Goal: Book appointment/travel/reservation

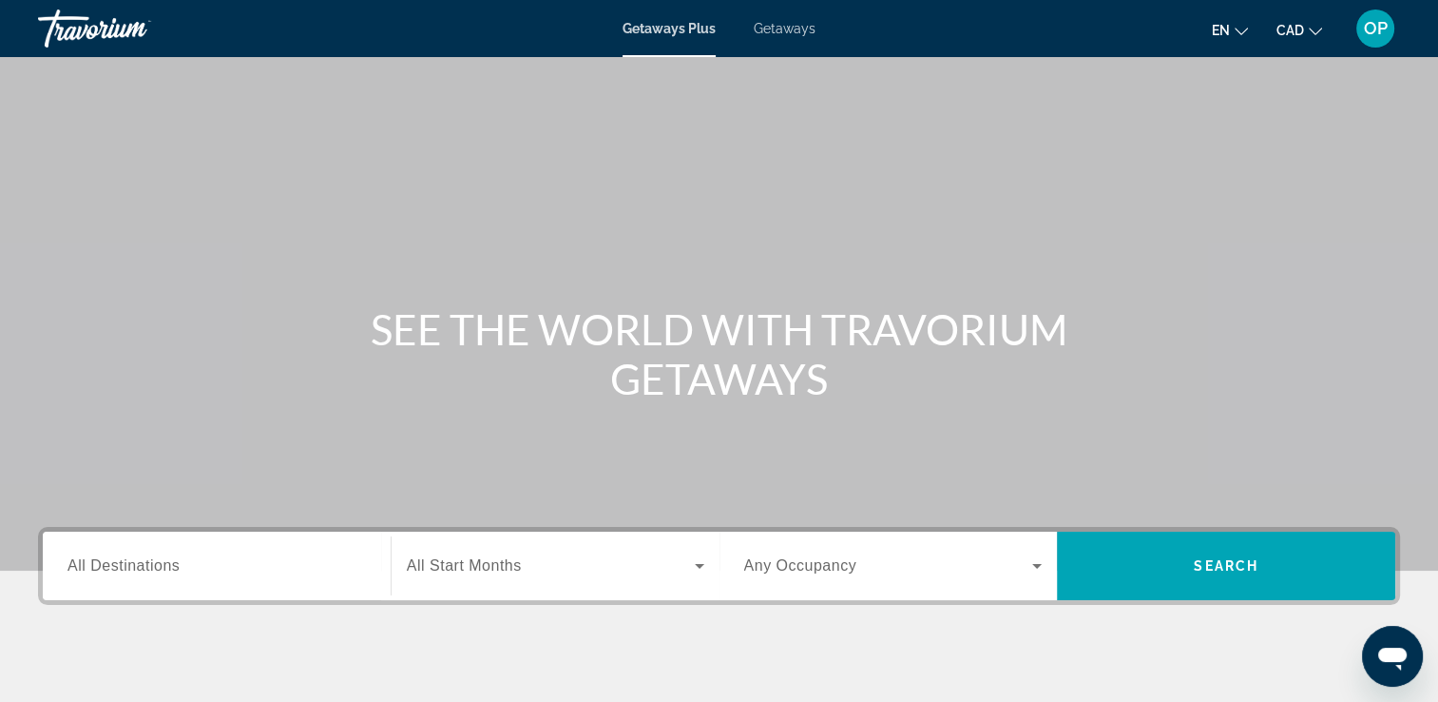
click at [146, 561] on span "All Destinations" at bounding box center [123, 565] width 112 height 16
click at [146, 561] on input "Destination All Destinations" at bounding box center [216, 566] width 298 height 23
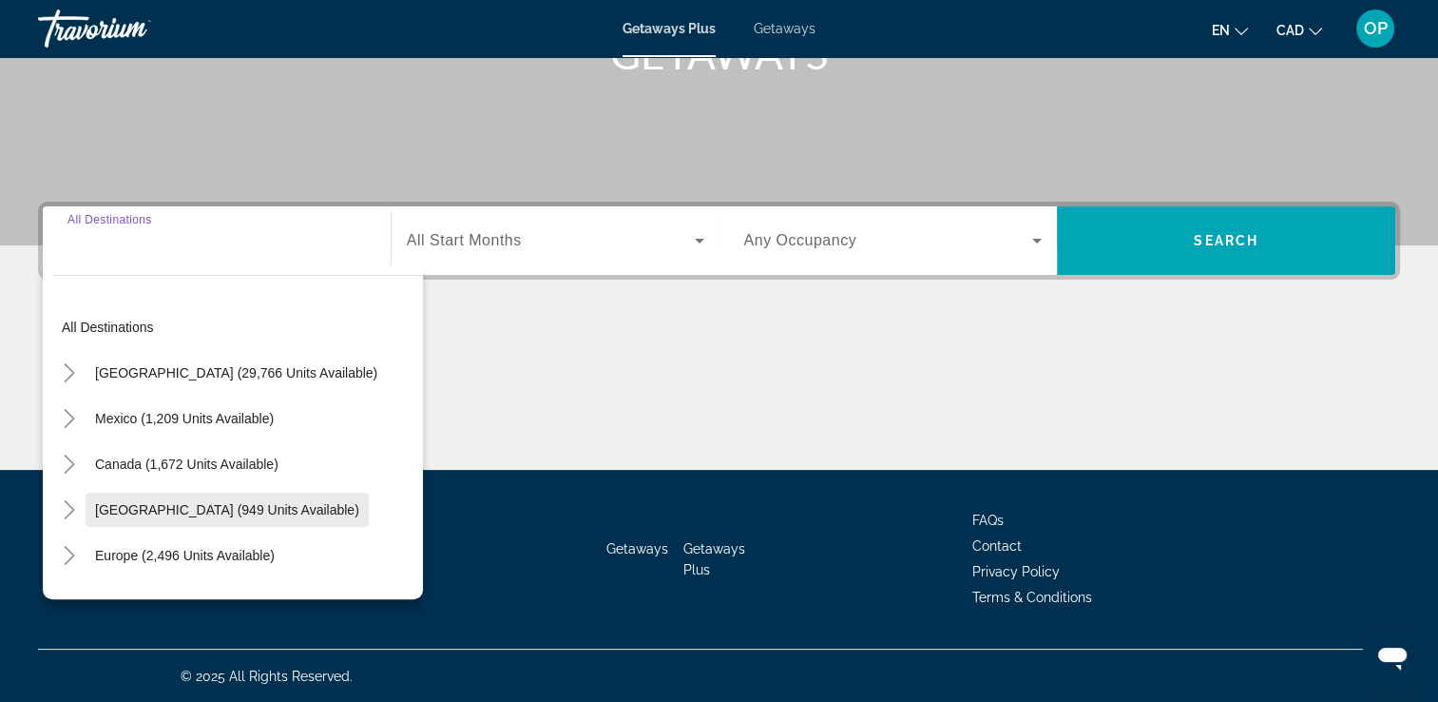
click at [162, 505] on span "[GEOGRAPHIC_DATA] (949 units available)" at bounding box center [227, 509] width 264 height 15
type input "**********"
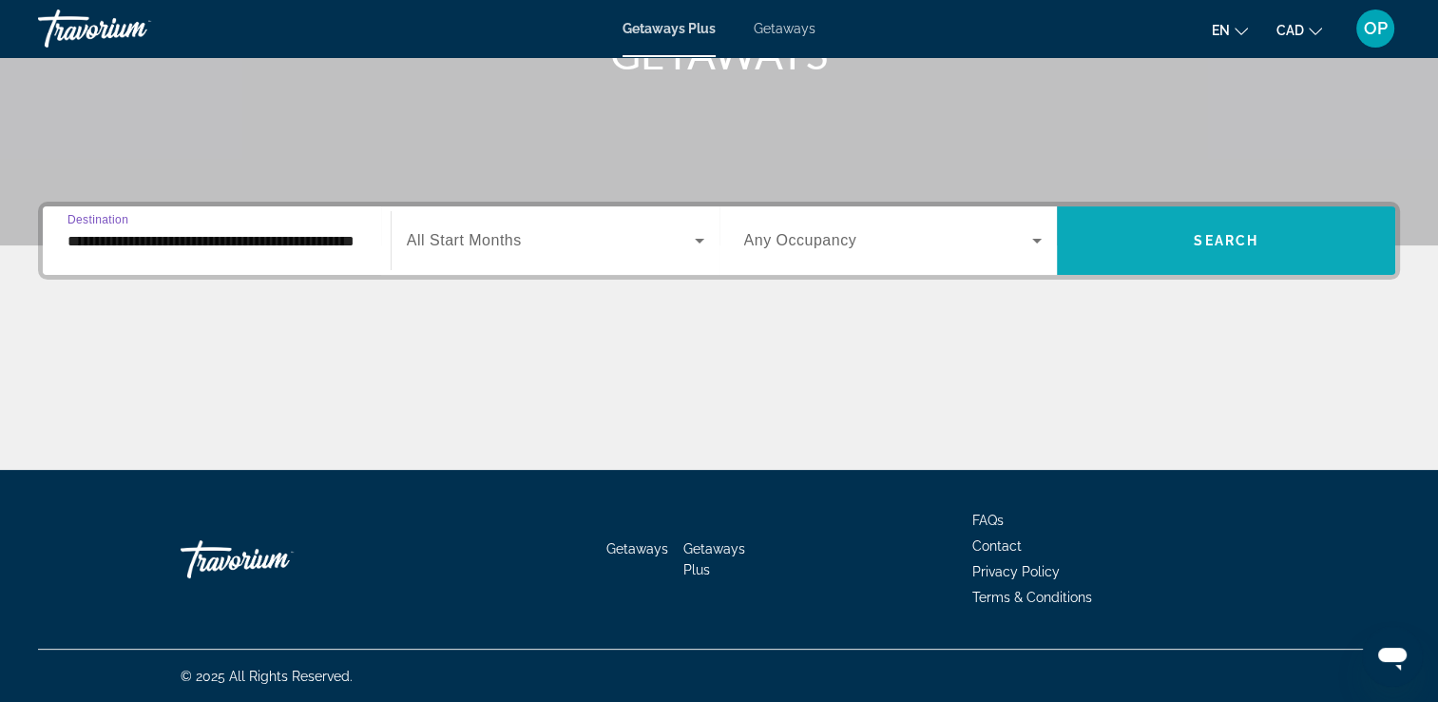
click at [1175, 243] on span "Search widget" at bounding box center [1226, 241] width 338 height 46
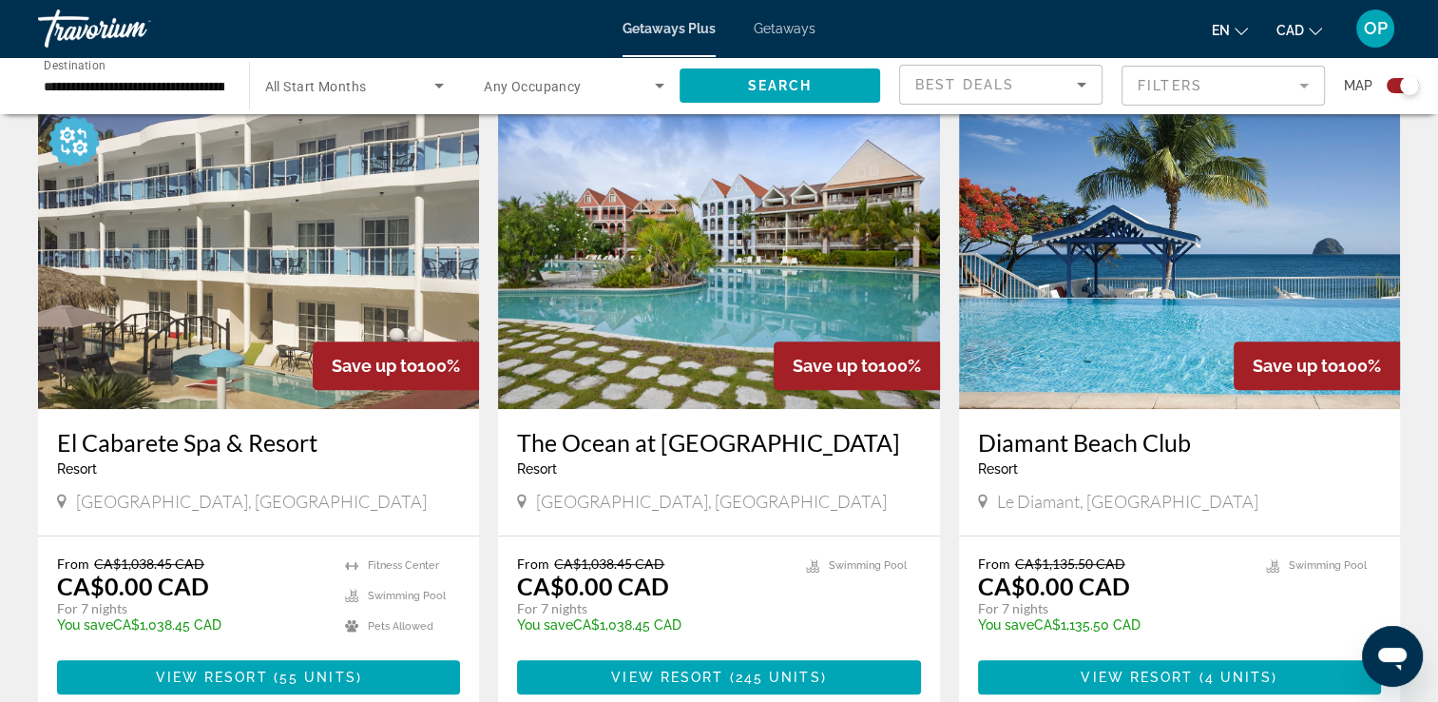
scroll to position [760, 0]
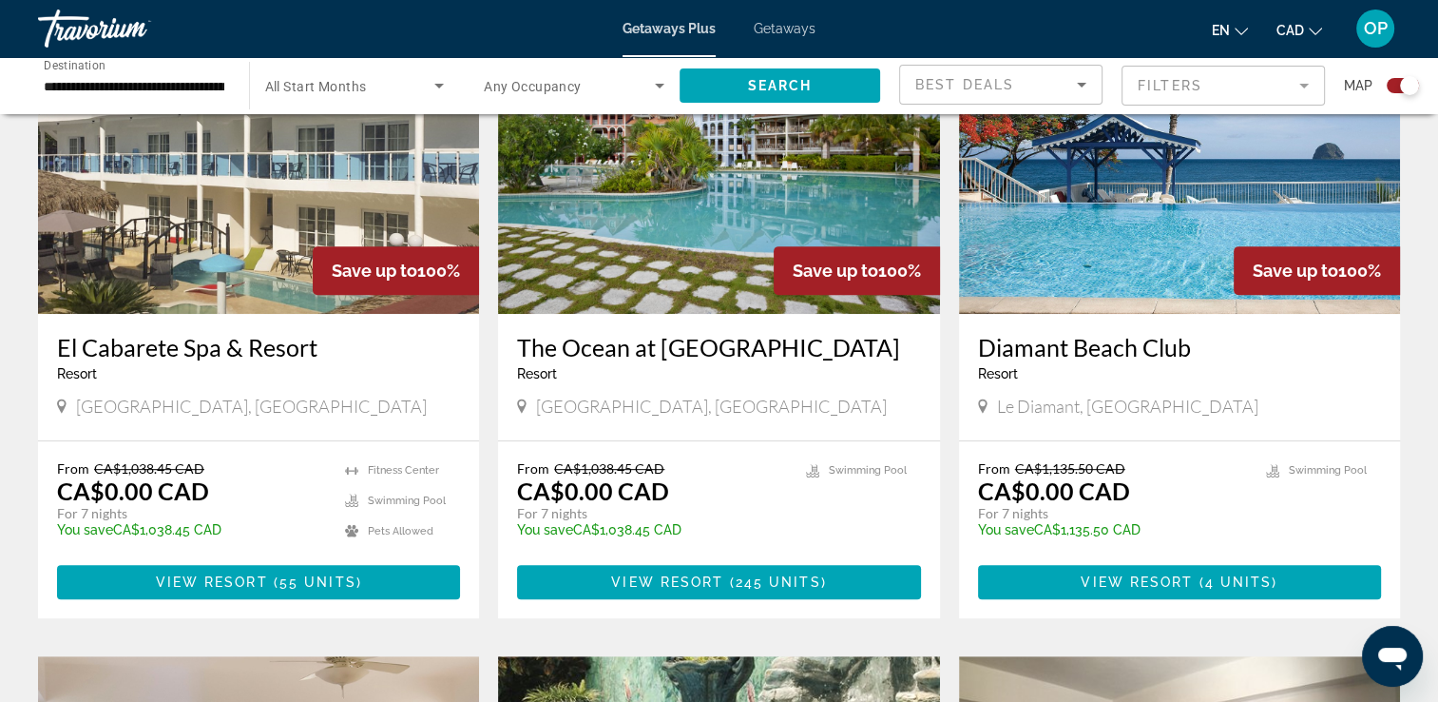
drag, startPoint x: 248, startPoint y: 409, endPoint x: 403, endPoint y: 409, distance: 154.9
click at [403, 409] on div "[GEOGRAPHIC_DATA], [GEOGRAPHIC_DATA]" at bounding box center [258, 405] width 403 height 21
drag, startPoint x: 159, startPoint y: 488, endPoint x: 207, endPoint y: 489, distance: 48.5
click at [207, 489] on div "From CA$1,038.45 CAD CA$0.00 CAD For 7 nights You save CA$1,038.45 CAD temp" at bounding box center [191, 505] width 269 height 90
drag, startPoint x: 207, startPoint y: 489, endPoint x: 155, endPoint y: 519, distance: 60.5
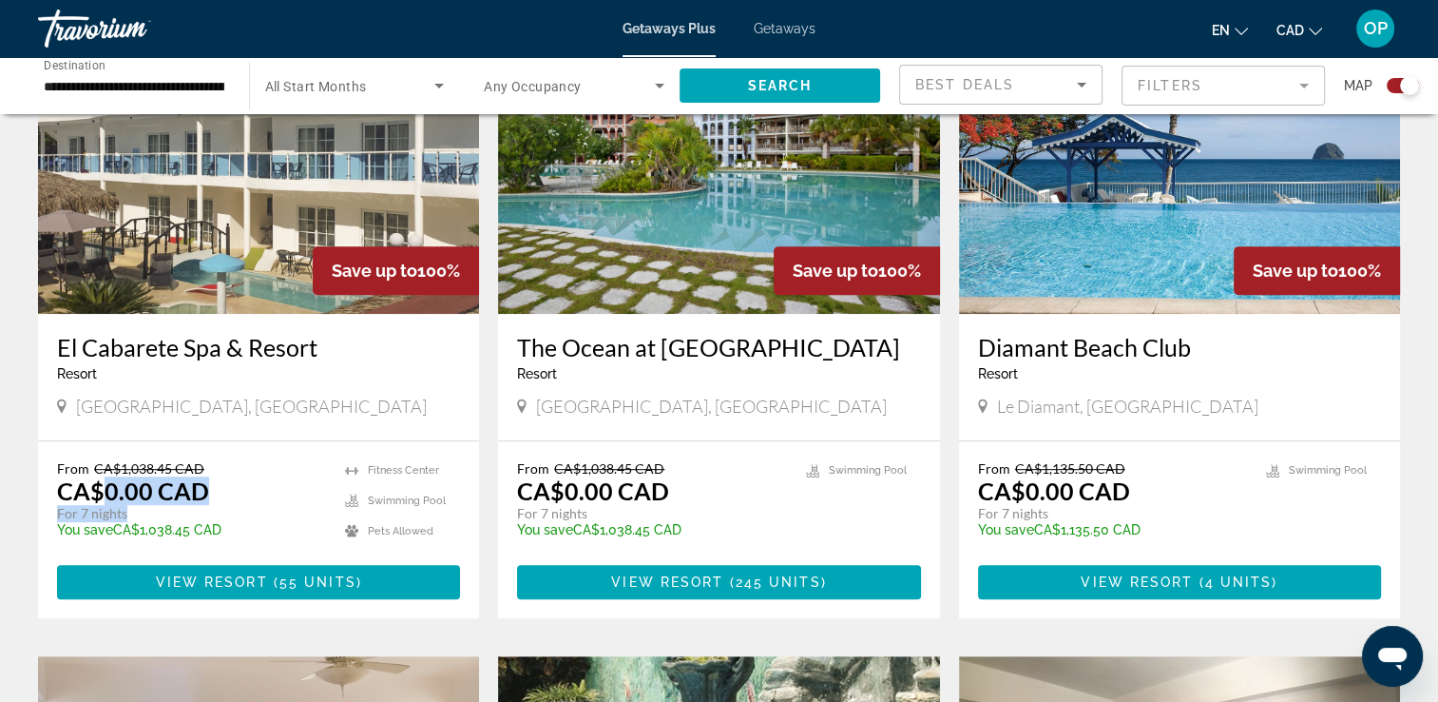
click at [155, 519] on div "From CA$1,038.45 CAD CA$0.00 CAD For 7 nights You save CA$1,038.45 CAD temp" at bounding box center [191, 505] width 269 height 90
click at [758, 419] on div "[GEOGRAPHIC_DATA], [GEOGRAPHIC_DATA]" at bounding box center [718, 408] width 403 height 26
drag, startPoint x: 186, startPoint y: 493, endPoint x: 231, endPoint y: 493, distance: 44.7
click at [231, 493] on div "From CA$1,038.45 CAD CA$0.00 CAD For 7 nights You save CA$1,038.45 CAD temp" at bounding box center [191, 505] width 269 height 90
drag, startPoint x: 231, startPoint y: 493, endPoint x: 147, endPoint y: 512, distance: 85.8
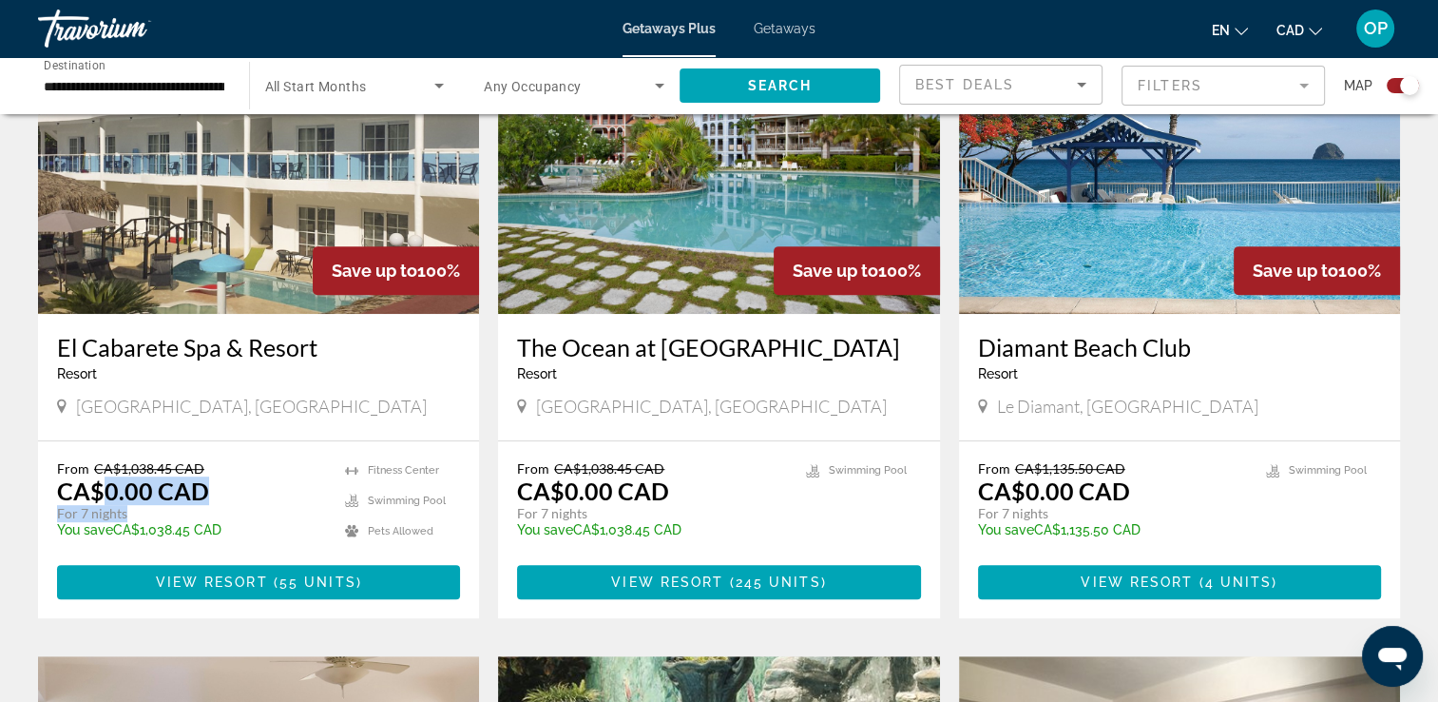
click at [147, 512] on div "From CA$1,038.45 CAD CA$0.00 CAD For 7 nights You save CA$1,038.45 CAD temp" at bounding box center [191, 505] width 269 height 90
drag, startPoint x: 147, startPoint y: 512, endPoint x: 290, endPoint y: 416, distance: 171.9
click at [290, 416] on div "[GEOGRAPHIC_DATA], [GEOGRAPHIC_DATA]" at bounding box center [258, 408] width 403 height 26
drag, startPoint x: 608, startPoint y: 410, endPoint x: 665, endPoint y: 409, distance: 57.0
click at [665, 409] on span "[GEOGRAPHIC_DATA], [GEOGRAPHIC_DATA]" at bounding box center [711, 405] width 351 height 21
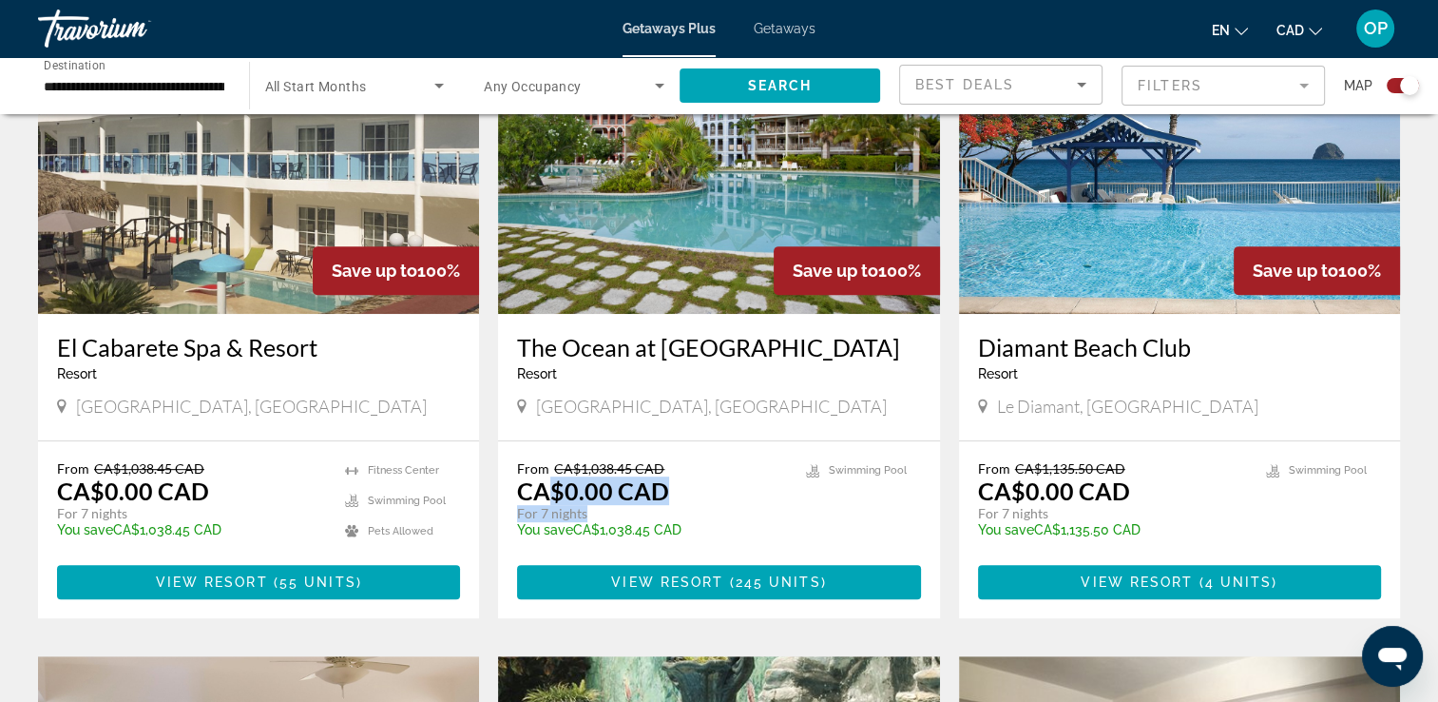
drag, startPoint x: 665, startPoint y: 409, endPoint x: 654, endPoint y: 508, distance: 99.5
click at [654, 508] on div "From CA$1,038.45 CAD CA$0.00 CAD For 7 nights You save CA$1,038.45 CAD temp" at bounding box center [651, 505] width 269 height 90
drag, startPoint x: 1023, startPoint y: 494, endPoint x: 1129, endPoint y: 514, distance: 108.3
click at [1129, 514] on div "From CA$1,135.50 CAD CA$0.00 CAD For 7 nights You save CA$1,135.50 CAD temp" at bounding box center [1112, 505] width 269 height 90
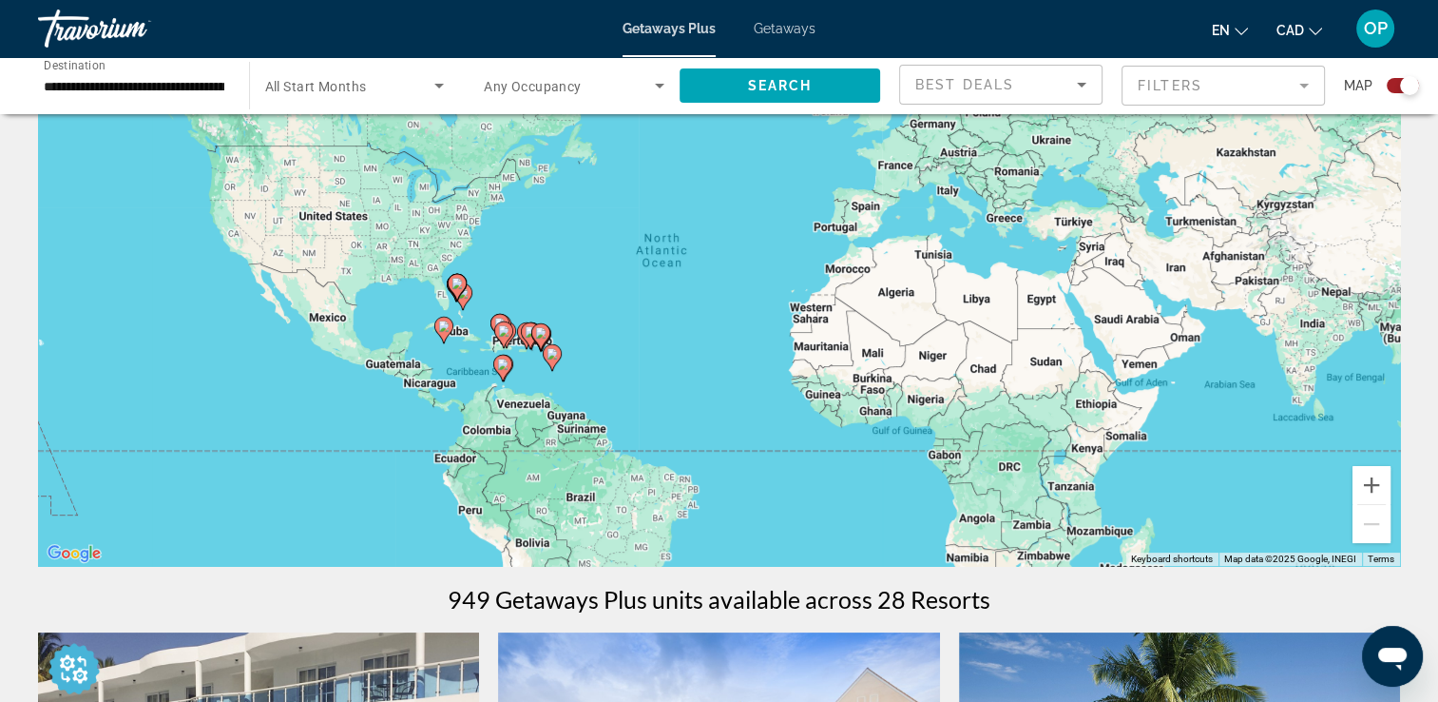
scroll to position [0, 0]
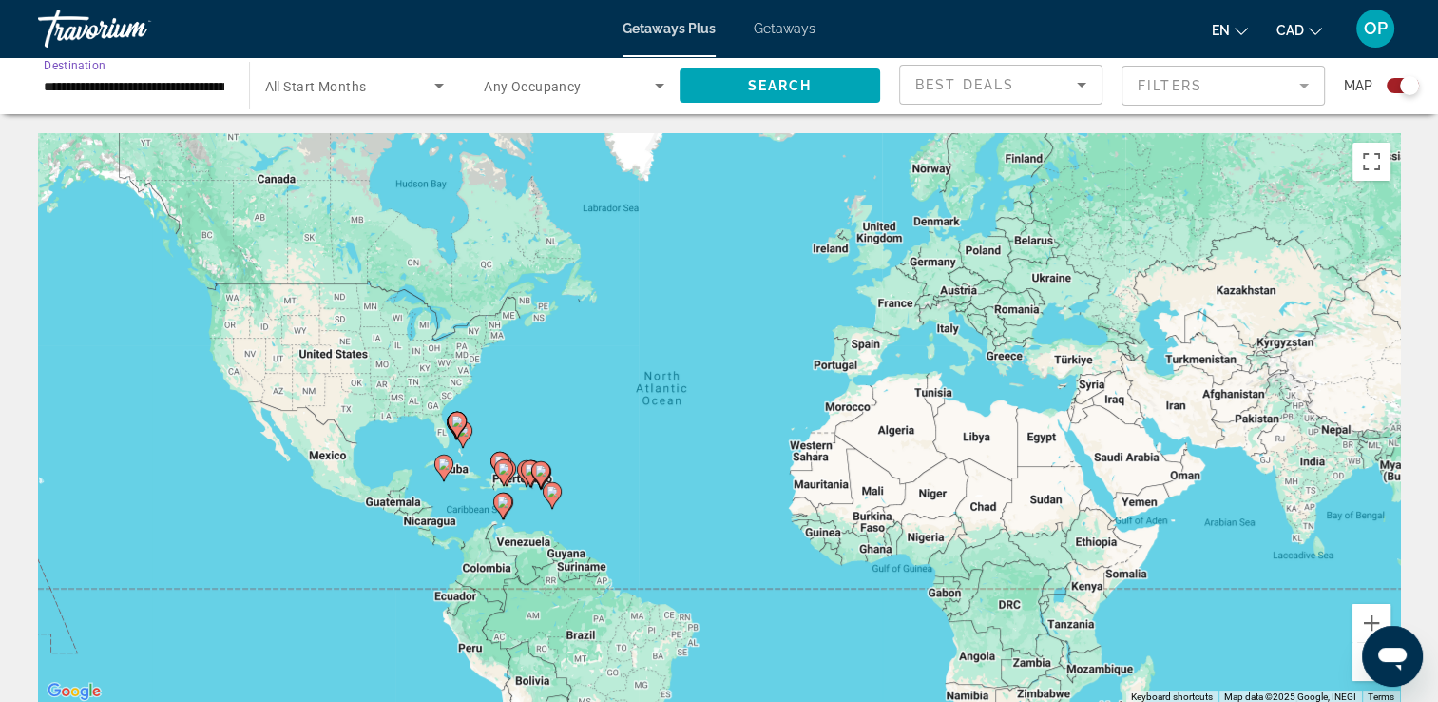
click at [167, 86] on input "**********" at bounding box center [134, 86] width 181 height 23
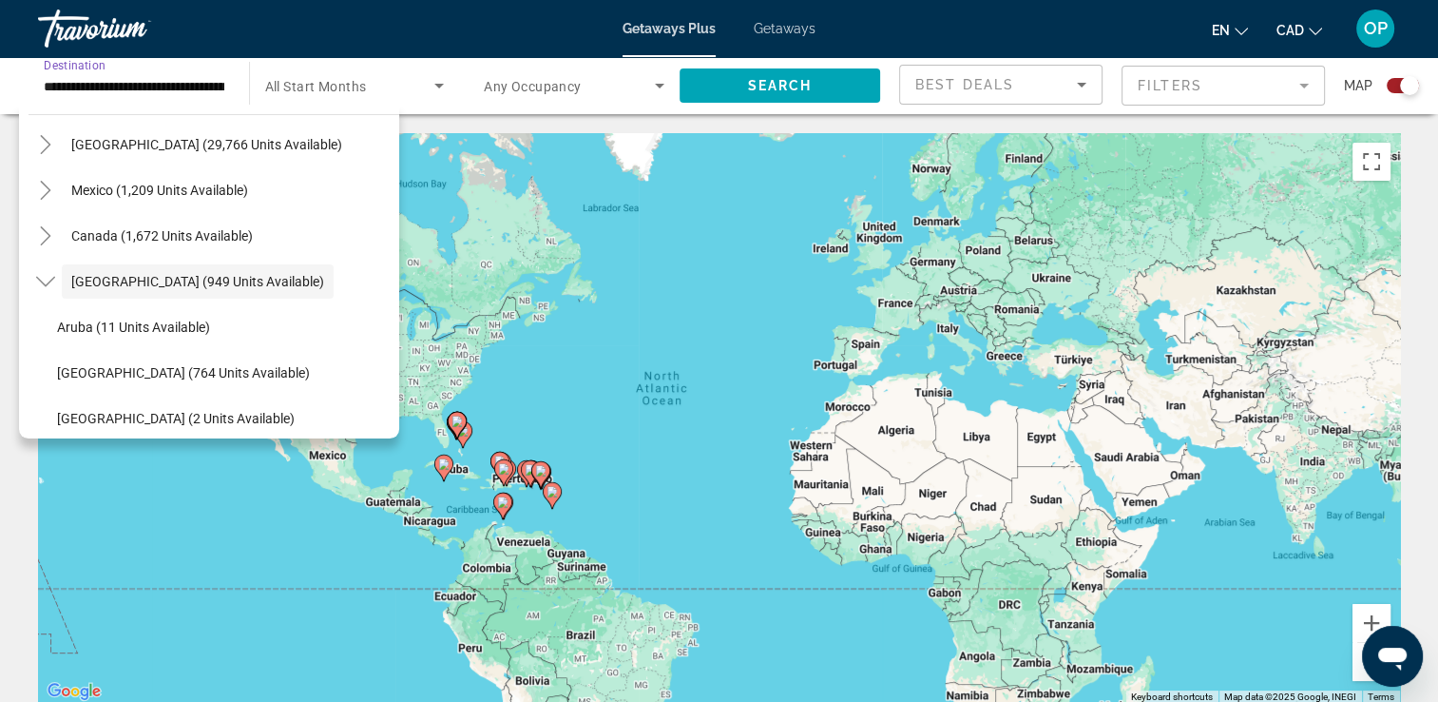
scroll to position [543, 0]
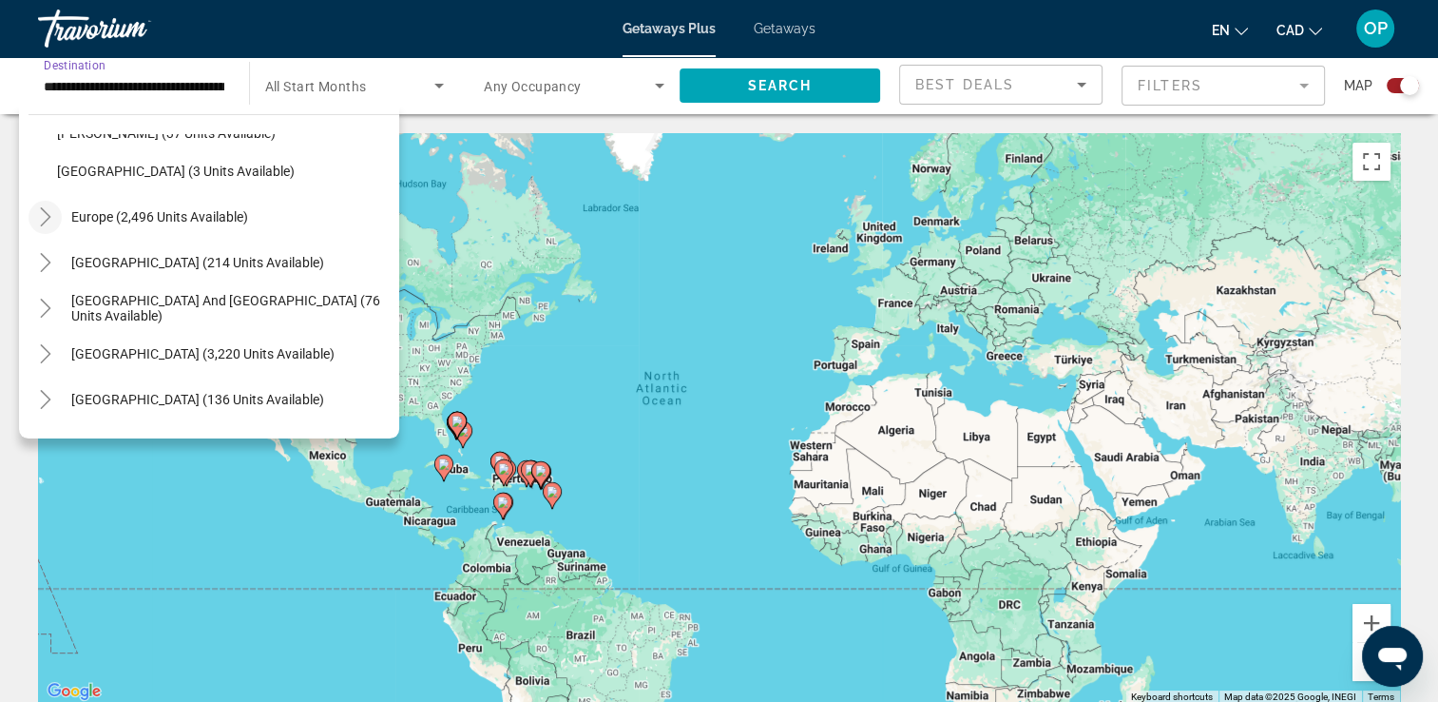
click at [42, 218] on icon "Toggle Europe (2,496 units available)" at bounding box center [45, 216] width 19 height 19
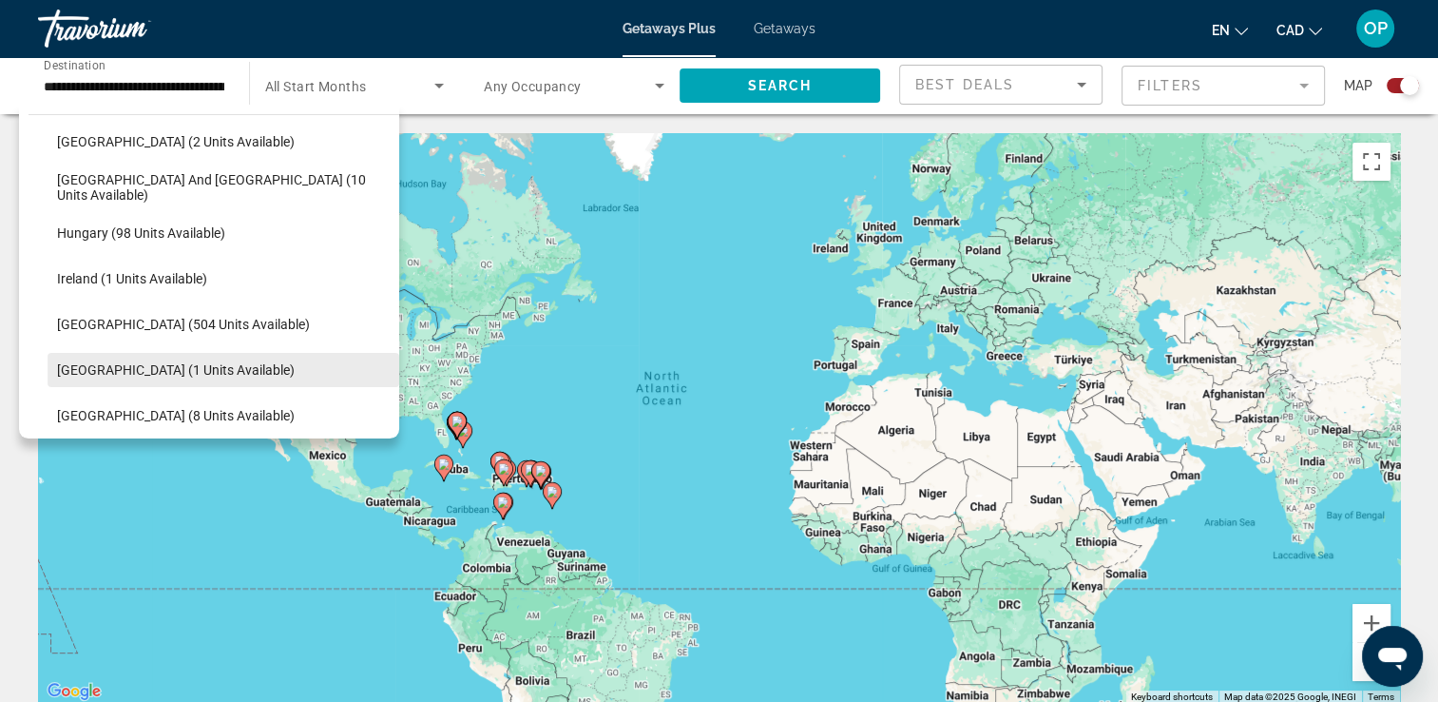
scroll to position [1078, 0]
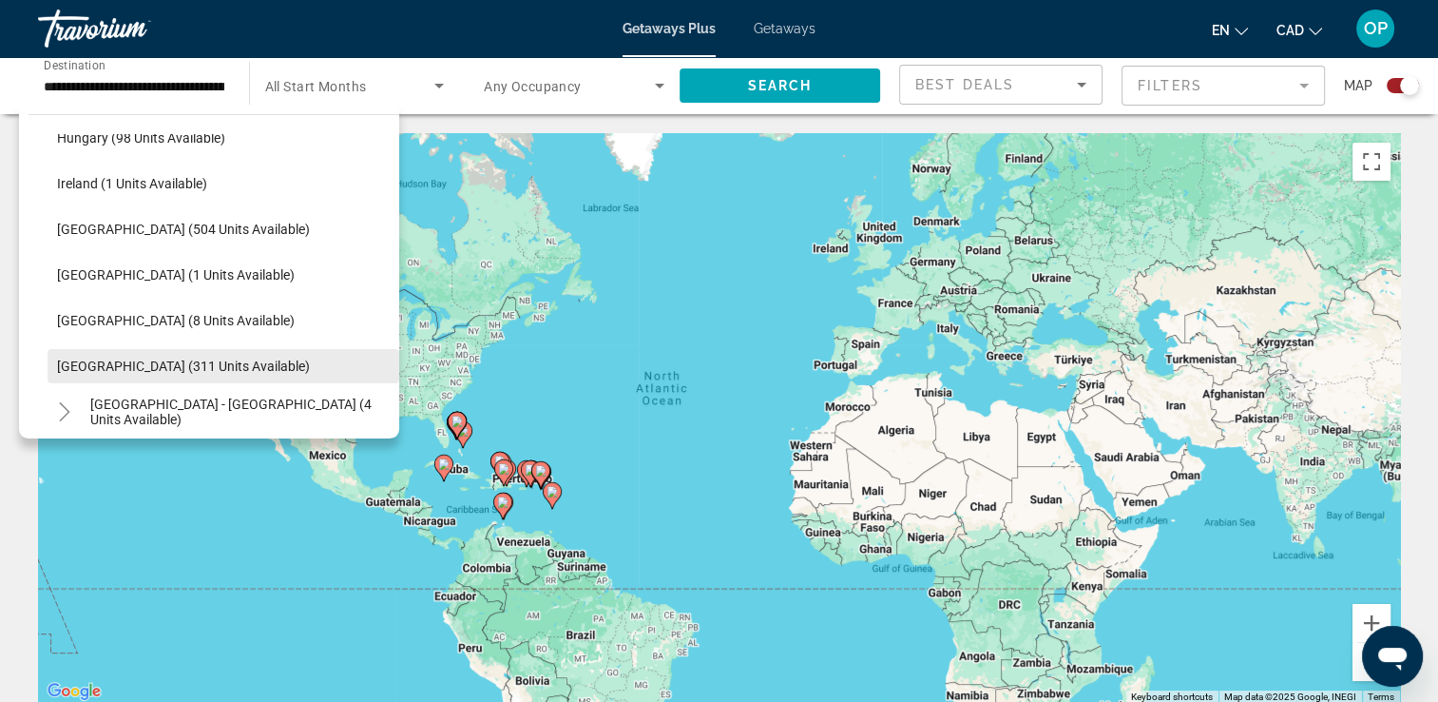
click at [87, 356] on span "Search widget" at bounding box center [224, 366] width 352 height 46
type input "**********"
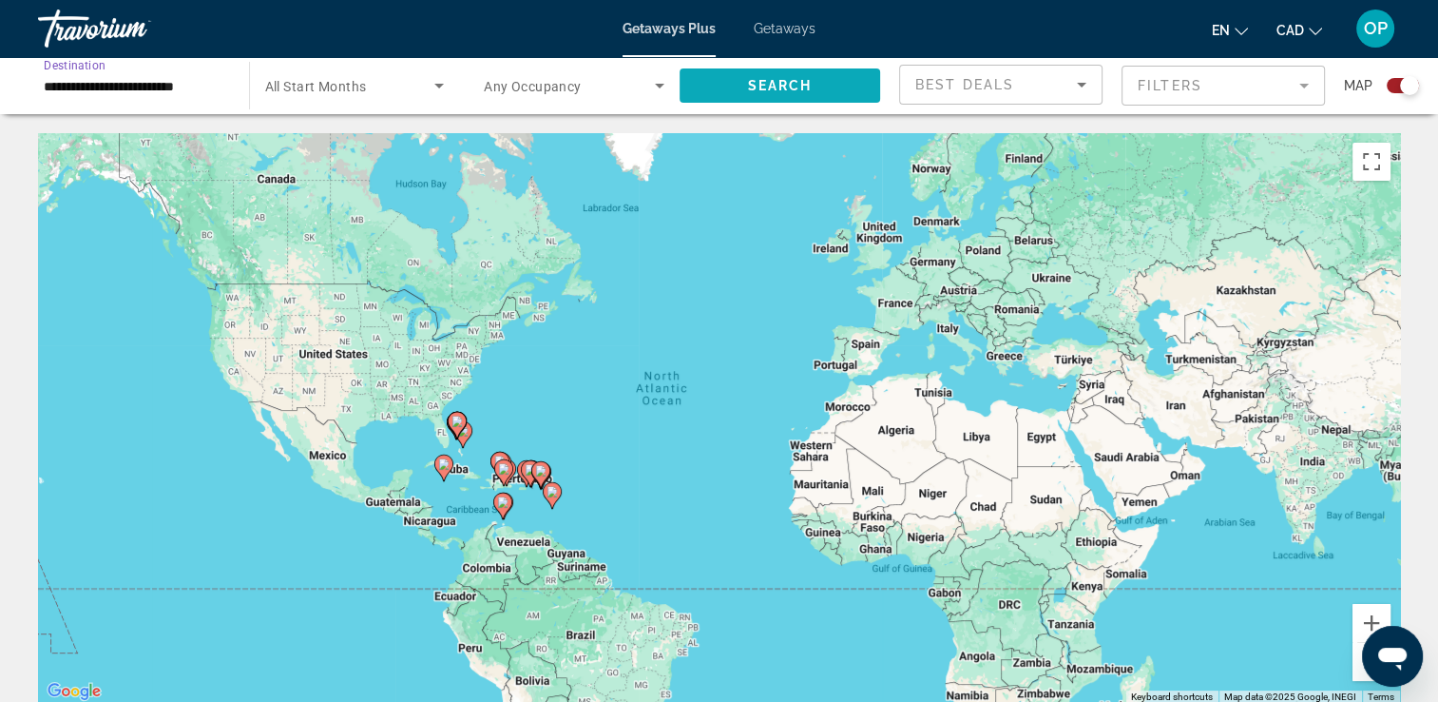
click at [760, 92] on span "Search" at bounding box center [779, 85] width 65 height 15
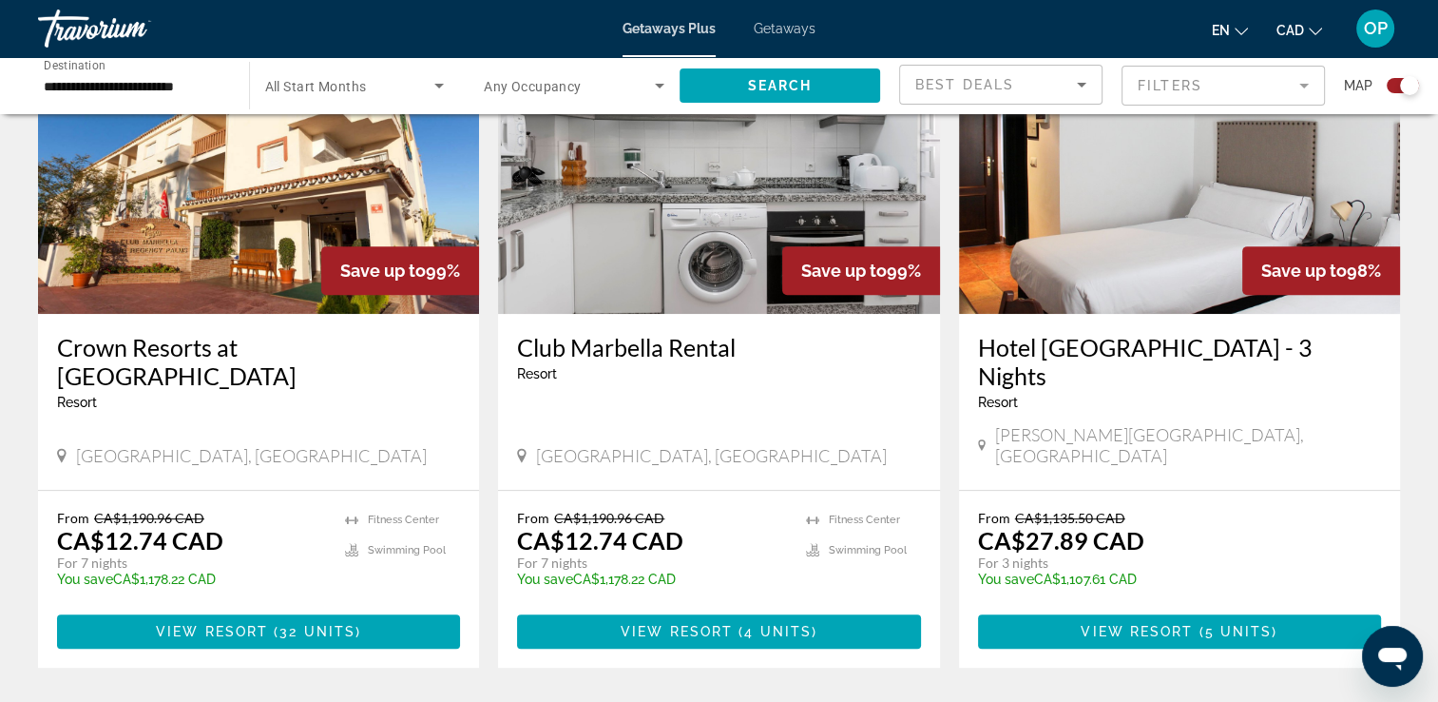
scroll to position [856, 0]
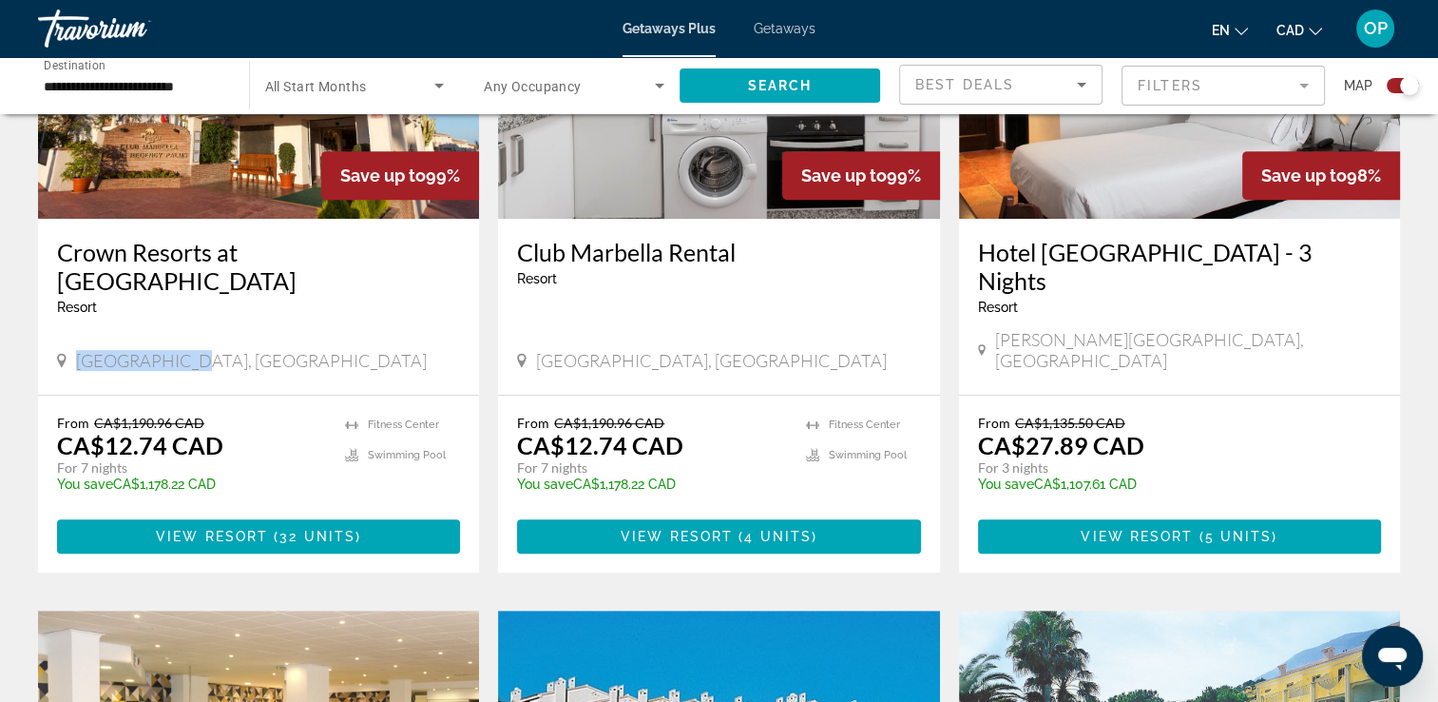
drag, startPoint x: 76, startPoint y: 310, endPoint x: 220, endPoint y: 318, distance: 143.7
click at [220, 350] on div "[GEOGRAPHIC_DATA], [GEOGRAPHIC_DATA]" at bounding box center [258, 360] width 403 height 21
drag, startPoint x: 103, startPoint y: 394, endPoint x: 193, endPoint y: 397, distance: 90.4
click at [193, 431] on p "CA$12.74 CAD" at bounding box center [140, 445] width 166 height 29
